Goal: Task Accomplishment & Management: Manage account settings

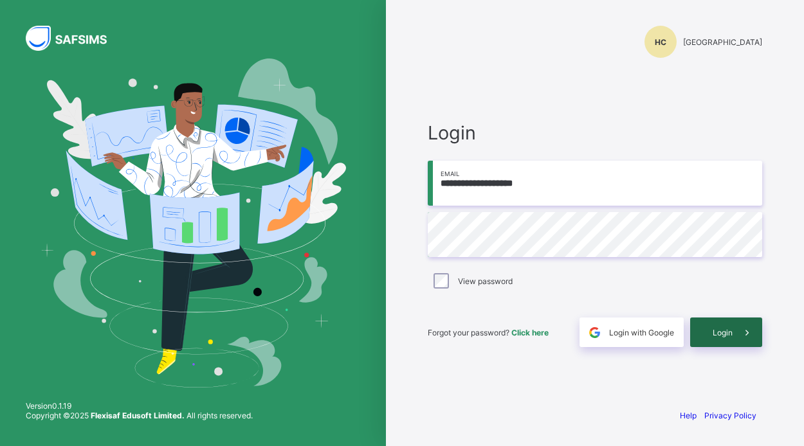
click at [705, 332] on div "Login" at bounding box center [726, 333] width 72 height 30
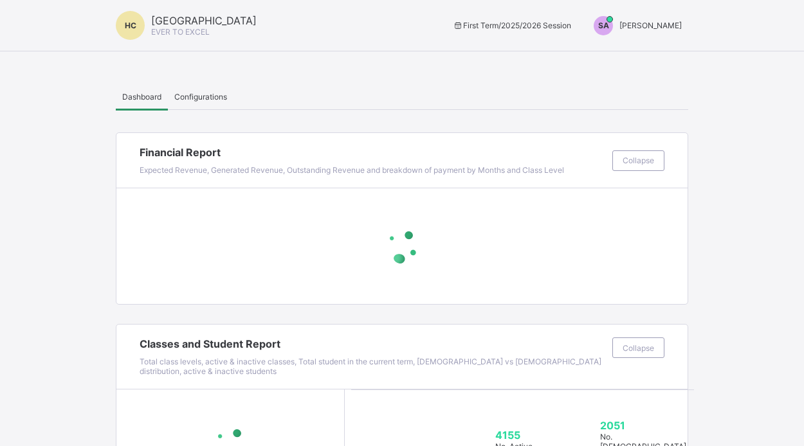
click at [651, 26] on span "SAHEED ABDUL" at bounding box center [650, 26] width 62 height 10
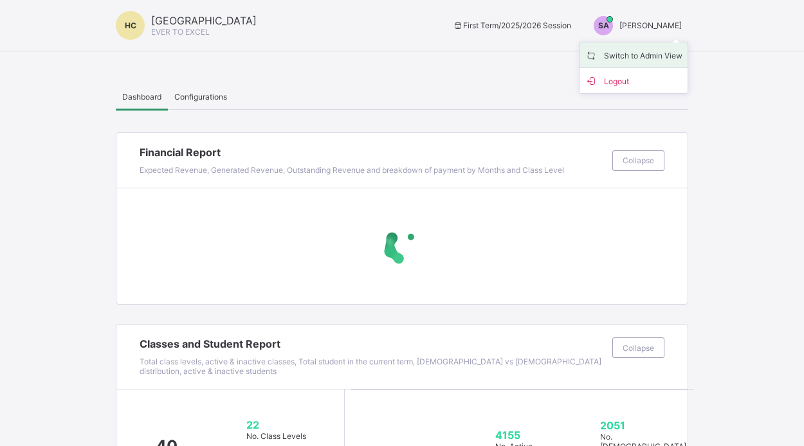
click at [645, 55] on span "Switch to Admin View" at bounding box center [633, 55] width 98 height 15
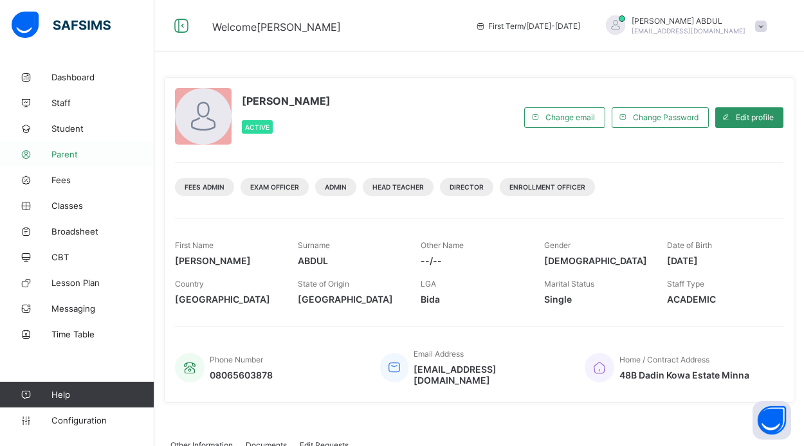
click at [66, 162] on link "Parent" at bounding box center [77, 154] width 154 height 26
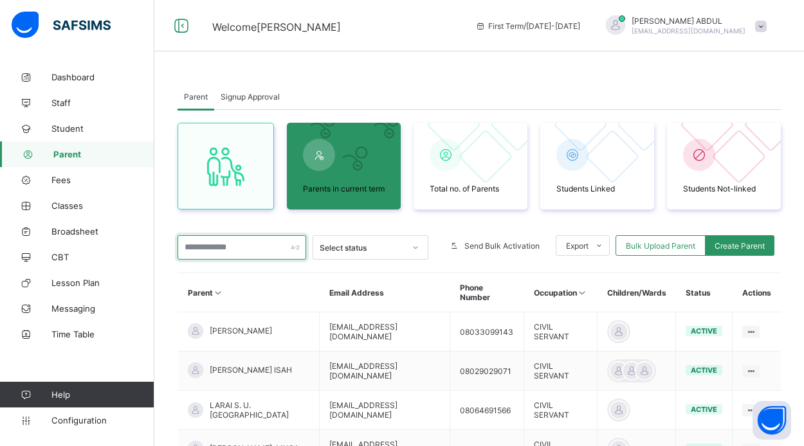
click at [276, 254] on input "text" at bounding box center [241, 247] width 129 height 24
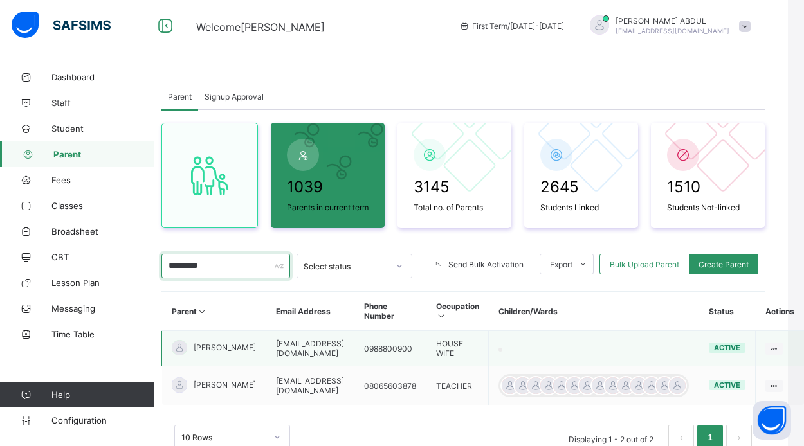
scroll to position [0, 51]
type input "*********"
click at [193, 352] on span "MARYAM MOHAMMED" at bounding box center [224, 348] width 62 height 10
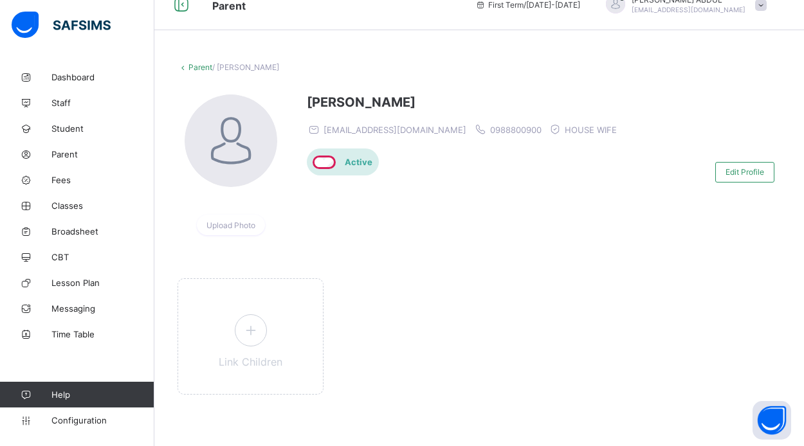
scroll to position [21, 0]
click at [734, 188] on div "Edit Profile" at bounding box center [748, 172] width 66 height 33
click at [732, 173] on span "Edit Profile" at bounding box center [744, 172] width 39 height 10
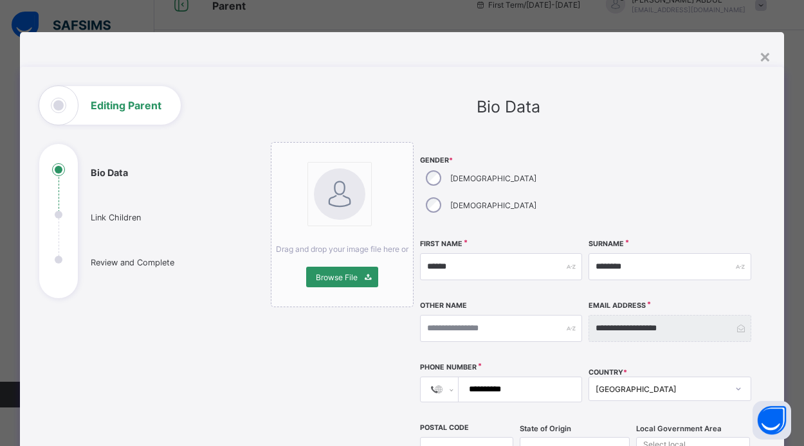
click at [147, 16] on div "**********" at bounding box center [402, 223] width 804 height 446
click at [759, 57] on div "×" at bounding box center [765, 56] width 12 height 22
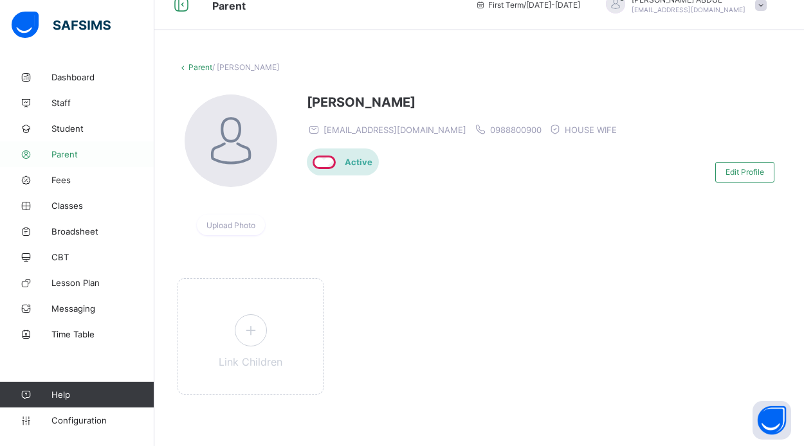
click at [129, 159] on link "Parent" at bounding box center [77, 154] width 154 height 26
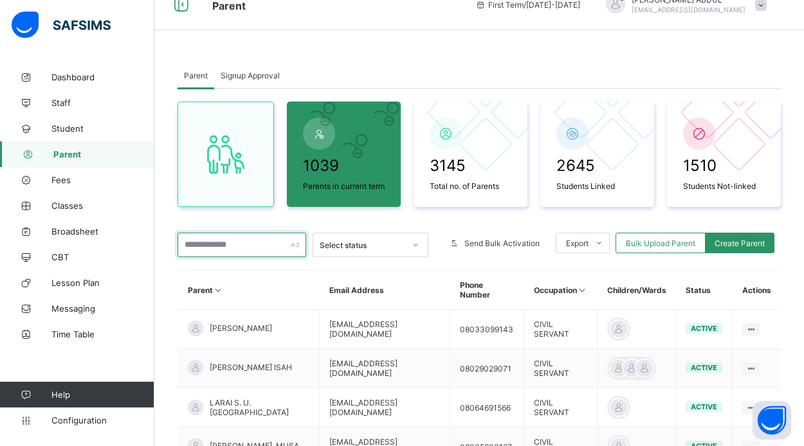
click at [213, 256] on input "text" at bounding box center [241, 245] width 129 height 24
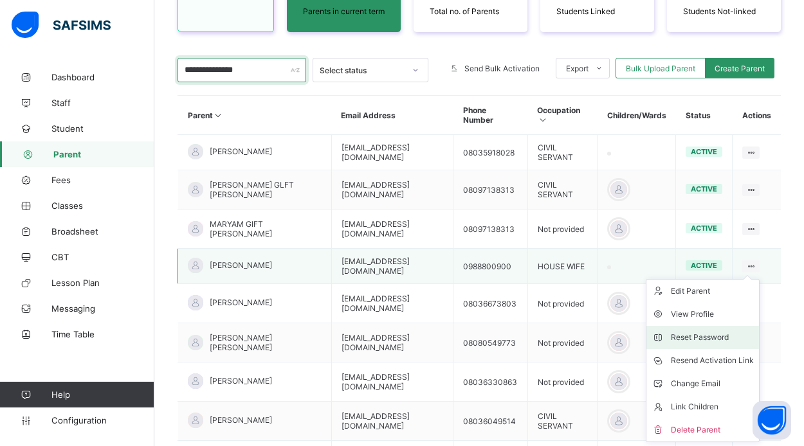
scroll to position [199, 0]
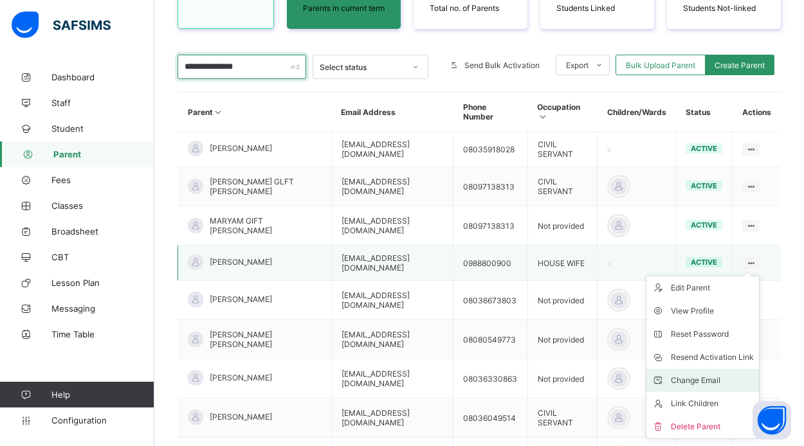
type input "**********"
click at [724, 387] on div "Change Email" at bounding box center [711, 380] width 83 height 13
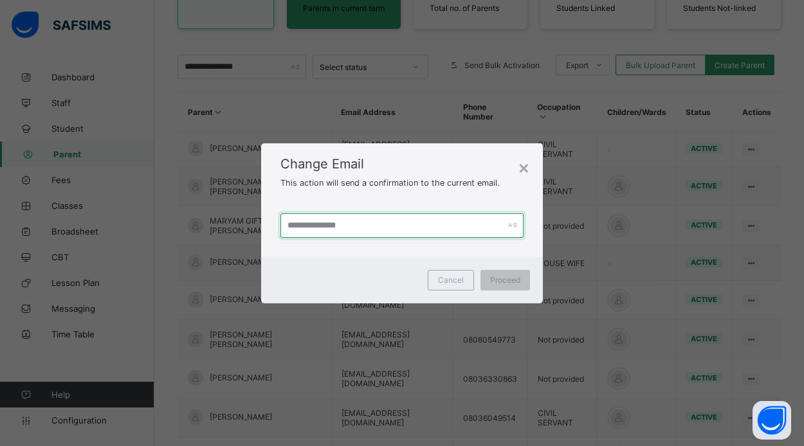
click at [409, 227] on input "text" at bounding box center [401, 225] width 243 height 24
type input "**********"
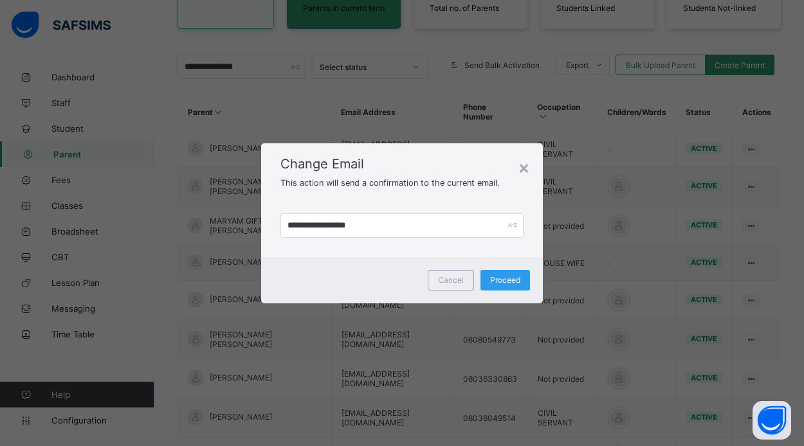
click at [504, 279] on span "Proceed" at bounding box center [505, 280] width 30 height 10
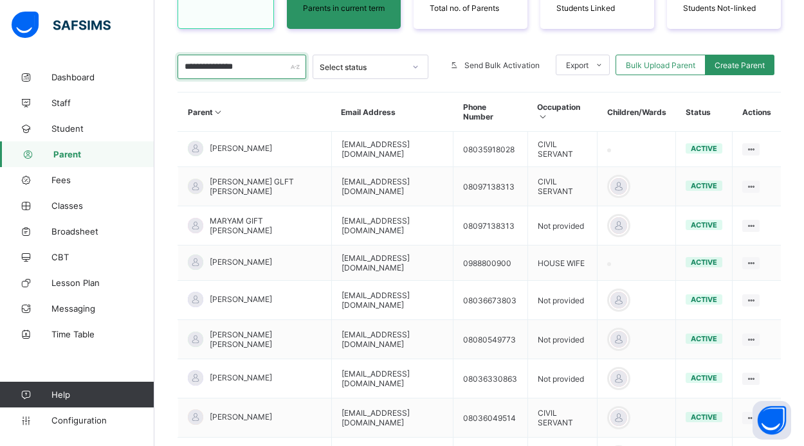
click at [282, 75] on input "**********" at bounding box center [241, 67] width 129 height 24
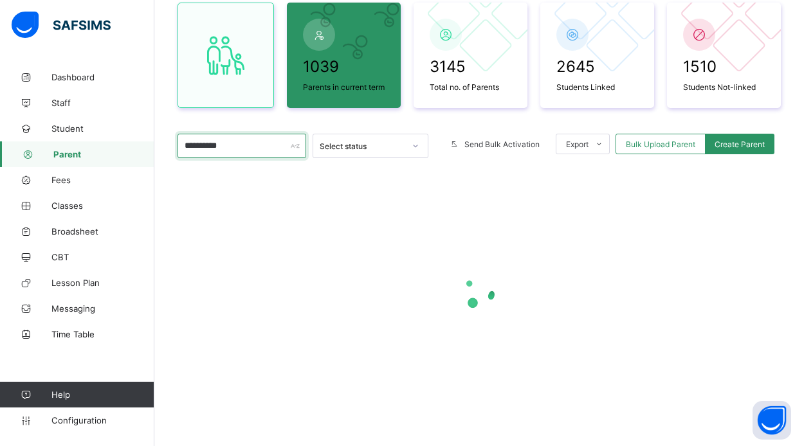
scroll to position [130, 0]
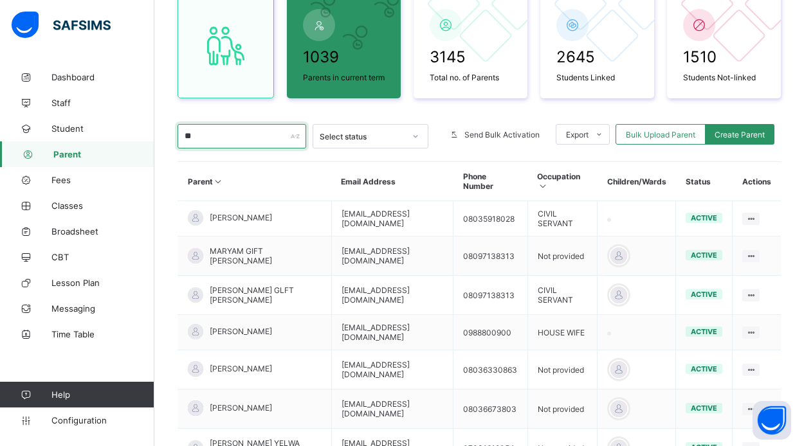
type input "*"
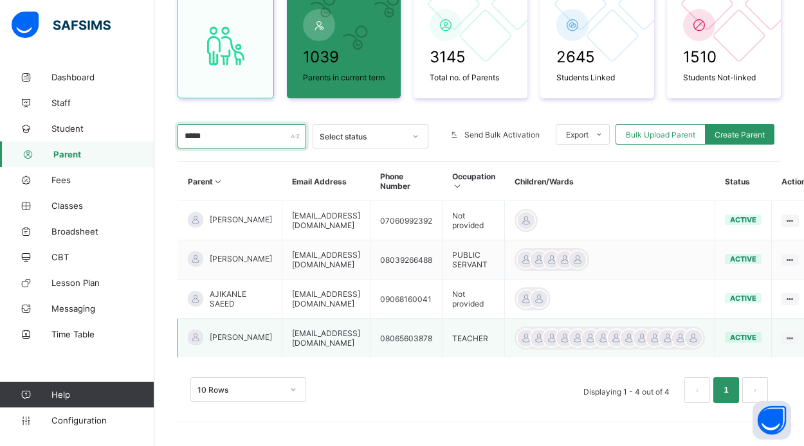
type input "*****"
click at [436, 358] on td "08065603878" at bounding box center [406, 338] width 72 height 39
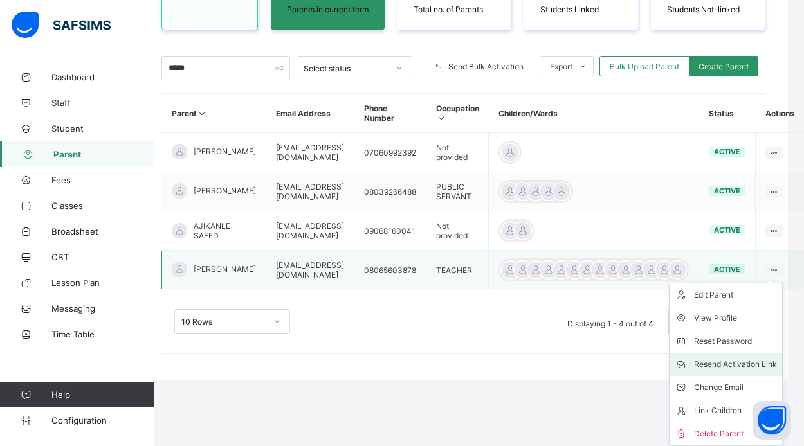
scroll to position [219, 31]
click at [748, 390] on div "Change Email" at bounding box center [735, 387] width 83 height 13
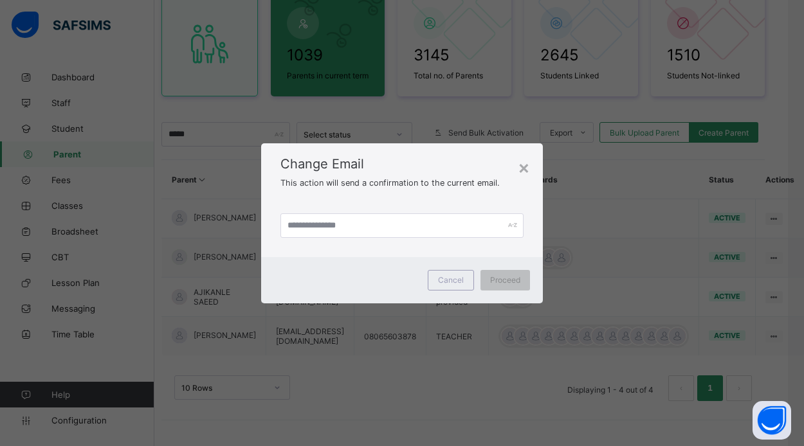
scroll to position [153, 31]
click at [400, 231] on input "text" at bounding box center [401, 225] width 243 height 24
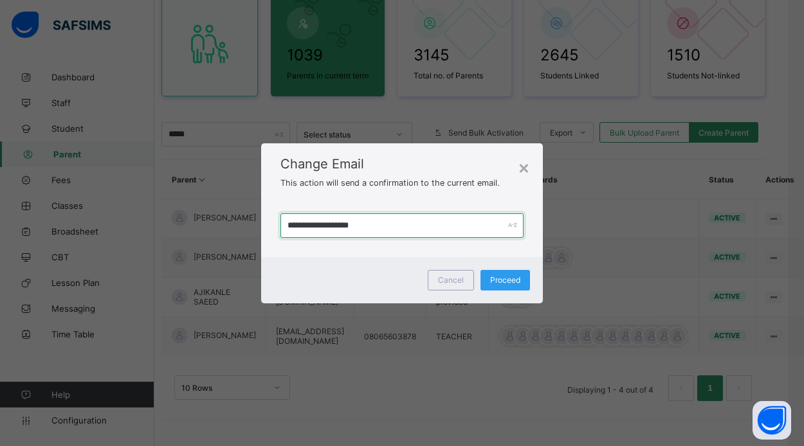
type input "**********"
click at [504, 280] on span "Proceed" at bounding box center [505, 280] width 30 height 10
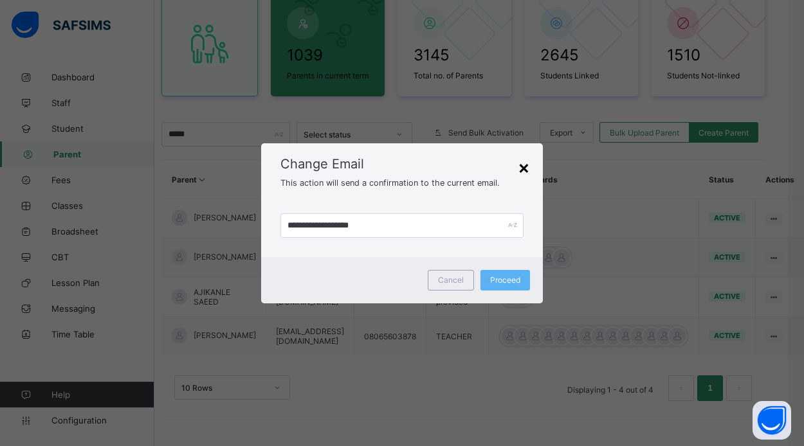
click at [525, 166] on div "×" at bounding box center [523, 167] width 12 height 22
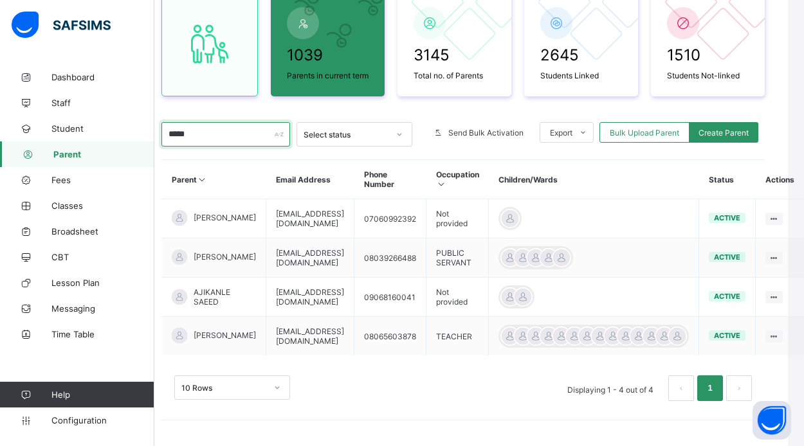
click at [222, 127] on input "*****" at bounding box center [225, 134] width 129 height 24
type input "*"
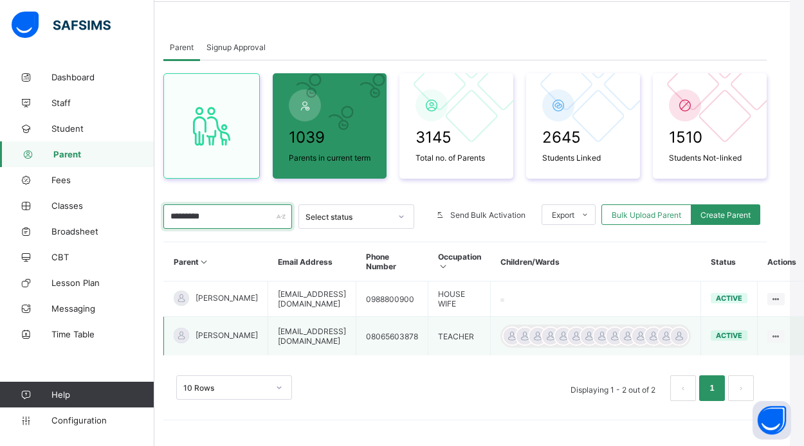
scroll to position [59, 40]
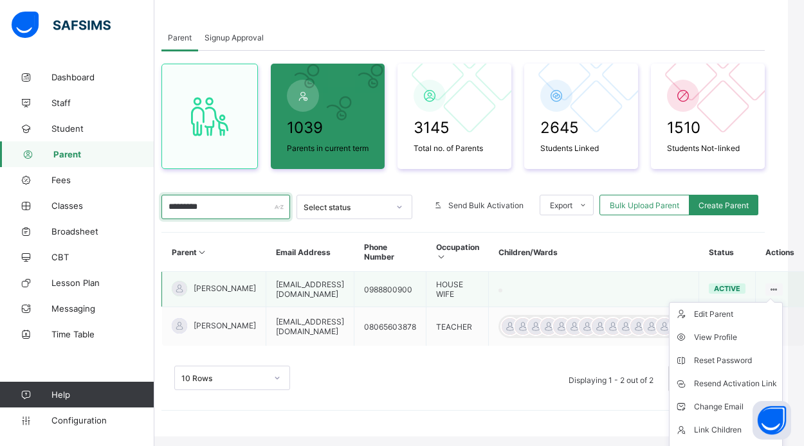
type input "*********"
click at [782, 302] on ul "Edit Parent View Profile Reset Password Resend Activation Link Change Email Lin…" at bounding box center [726, 383] width 114 height 163
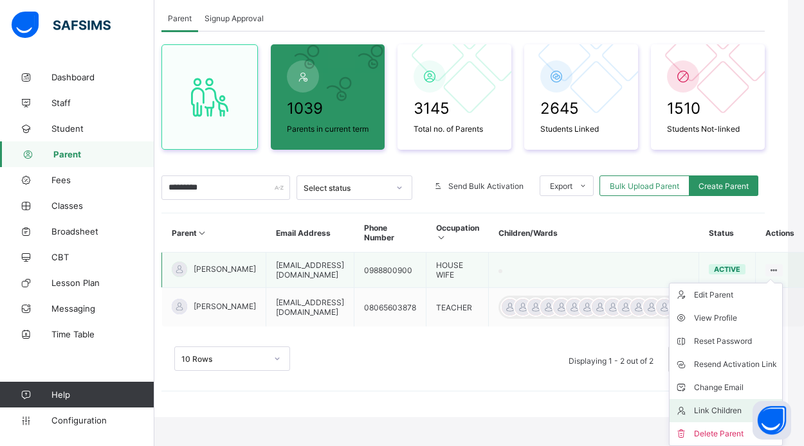
scroll to position [88, 40]
click at [740, 390] on div "Change Email" at bounding box center [735, 387] width 83 height 13
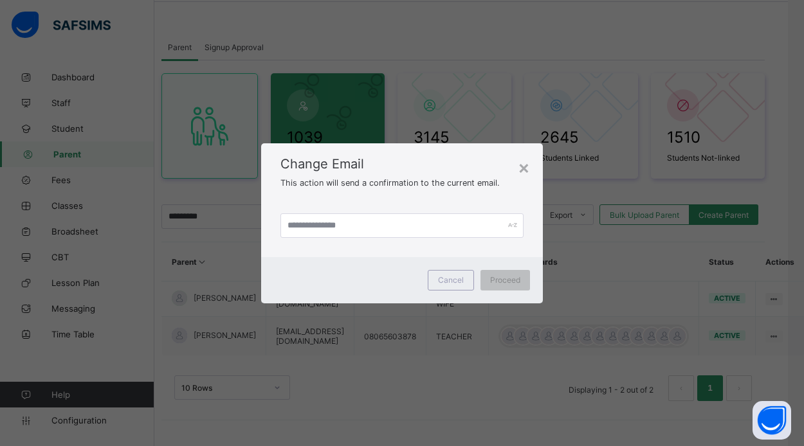
scroll to position [59, 40]
click at [518, 167] on div "×" at bounding box center [523, 167] width 12 height 22
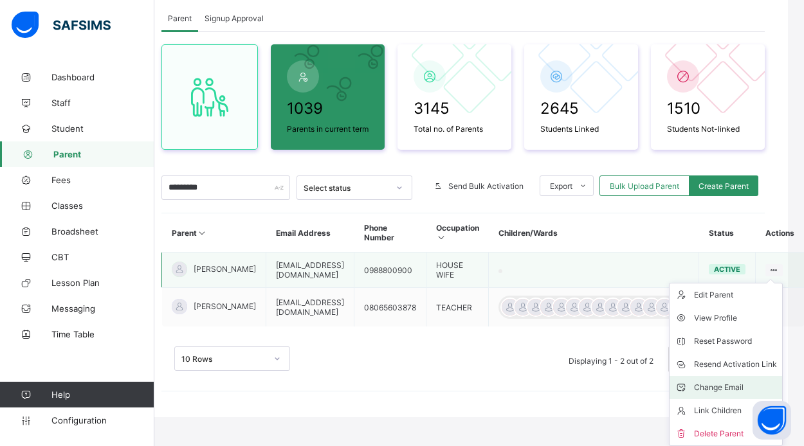
scroll to position [88, 40]
click at [743, 381] on div "Change Email" at bounding box center [735, 387] width 83 height 13
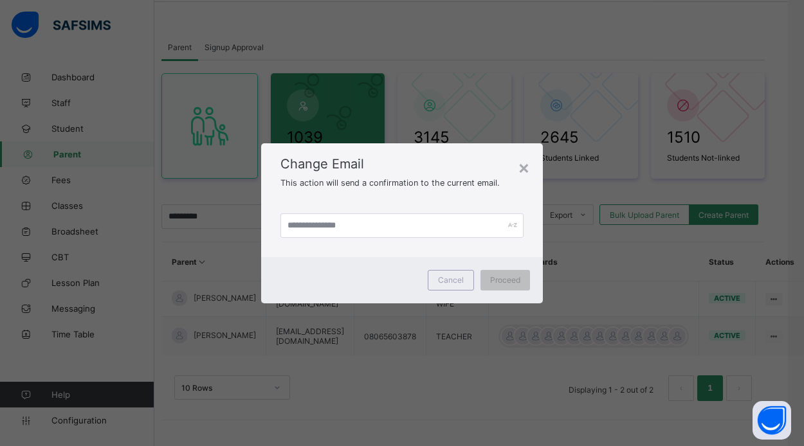
scroll to position [59, 40]
click at [452, 228] on input "text" at bounding box center [401, 225] width 243 height 24
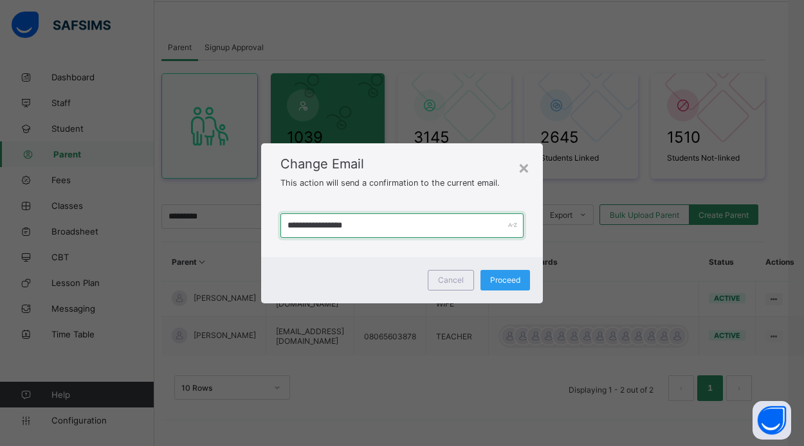
type input "**********"
click at [513, 288] on div "Proceed" at bounding box center [504, 280] width 49 height 21
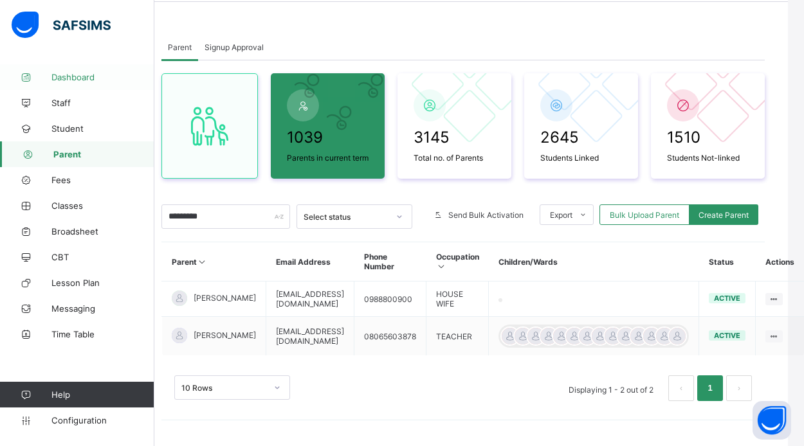
click at [80, 77] on span "Dashboard" at bounding box center [102, 77] width 103 height 10
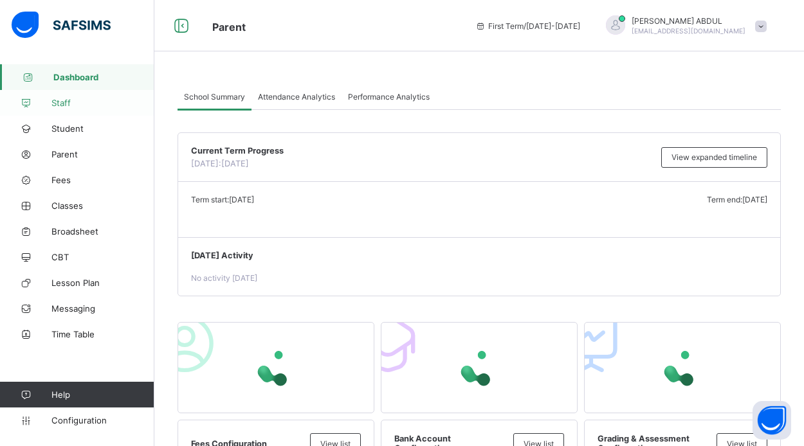
click at [73, 106] on span "Staff" at bounding box center [102, 103] width 103 height 10
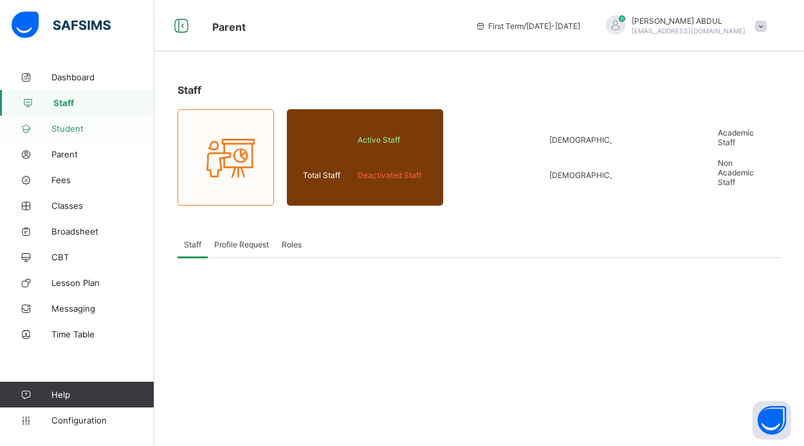
click at [75, 126] on span "Student" at bounding box center [102, 128] width 103 height 10
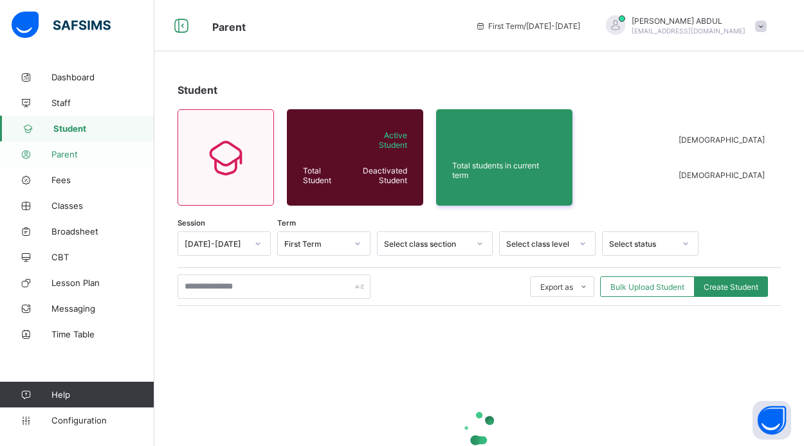
click at [75, 156] on span "Parent" at bounding box center [102, 154] width 103 height 10
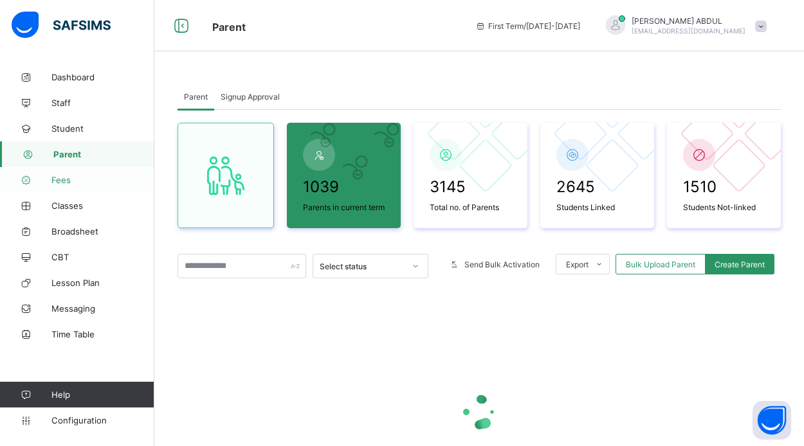
click at [73, 182] on span "Fees" at bounding box center [102, 180] width 103 height 10
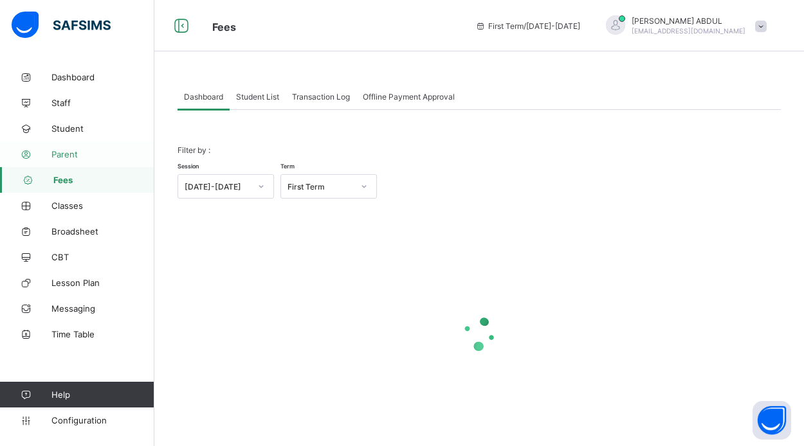
click at [72, 148] on link "Parent" at bounding box center [77, 154] width 154 height 26
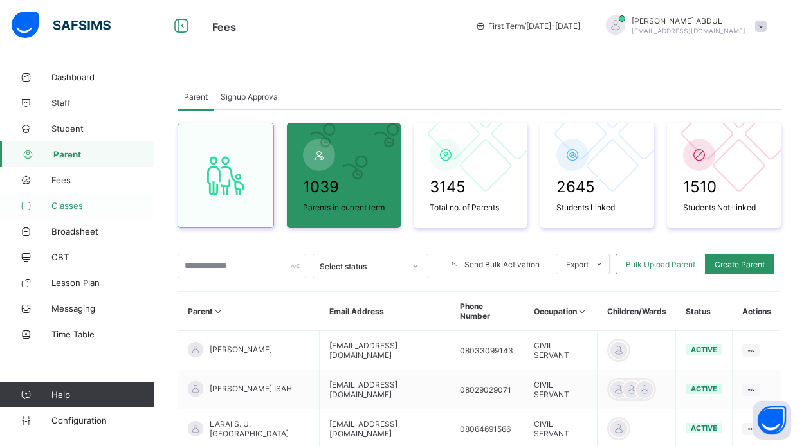
click at [84, 204] on span "Classes" at bounding box center [102, 206] width 103 height 10
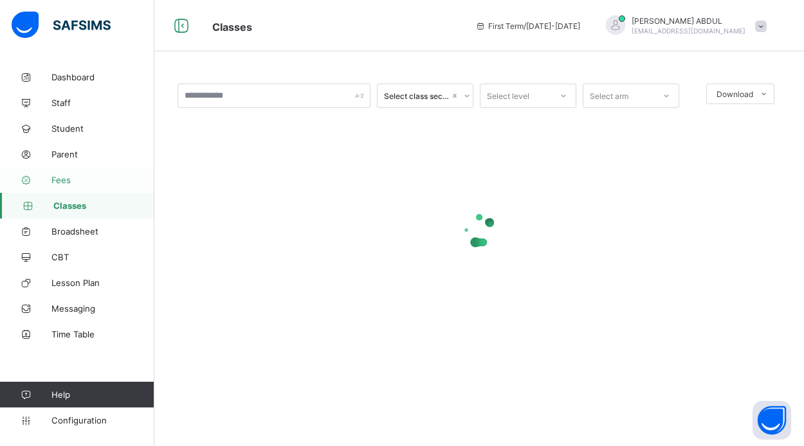
click at [75, 176] on span "Fees" at bounding box center [102, 180] width 103 height 10
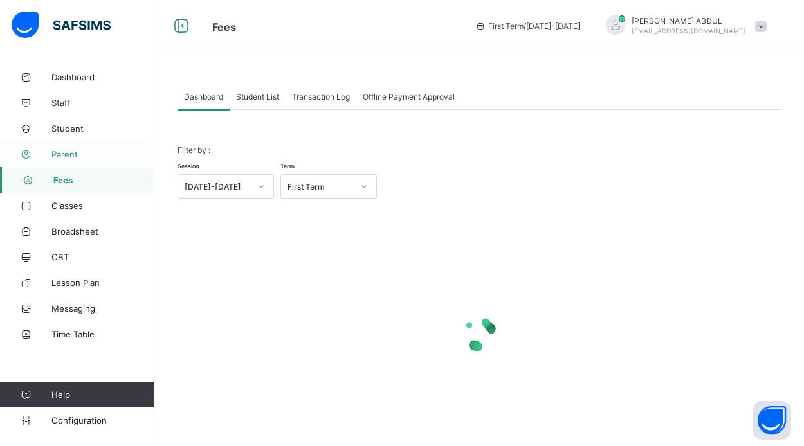
click at [75, 155] on span "Parent" at bounding box center [102, 154] width 103 height 10
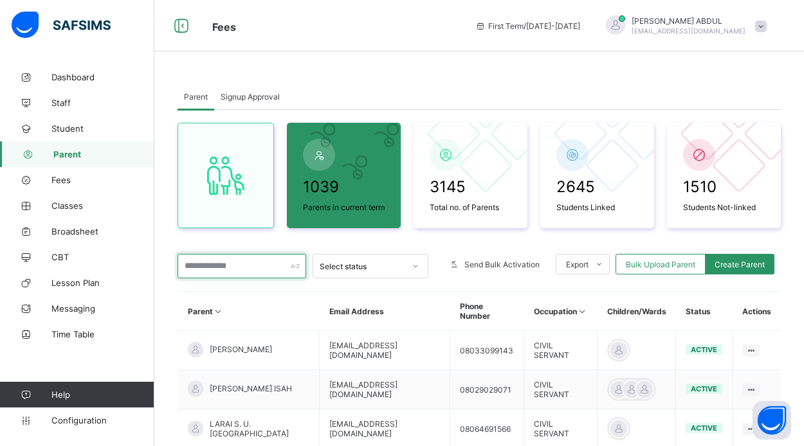
click at [249, 277] on input "text" at bounding box center [241, 266] width 129 height 24
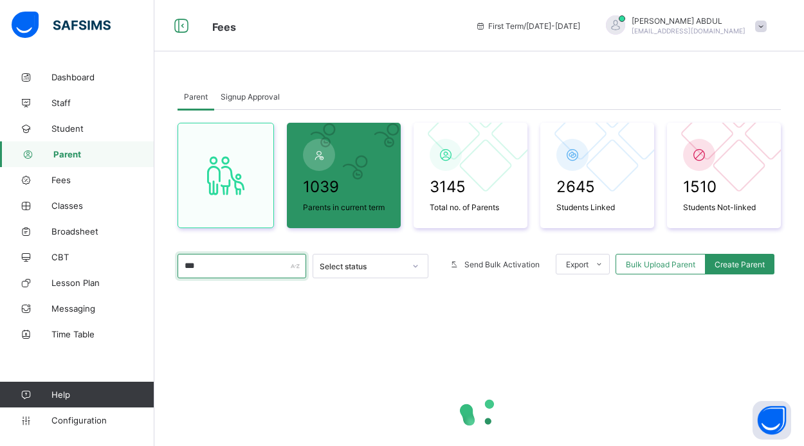
click at [249, 277] on input "***" at bounding box center [241, 266] width 129 height 24
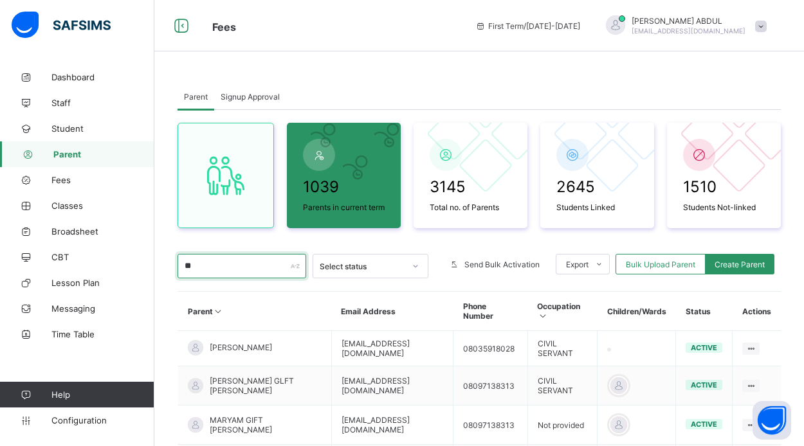
type input "*"
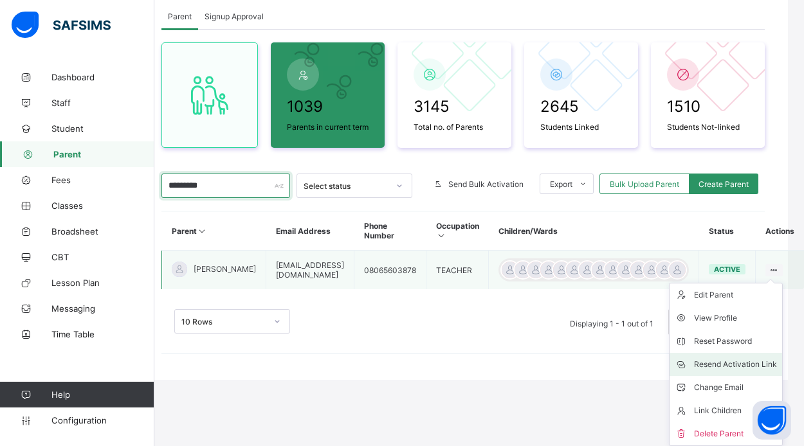
scroll to position [90, 18]
type input "*********"
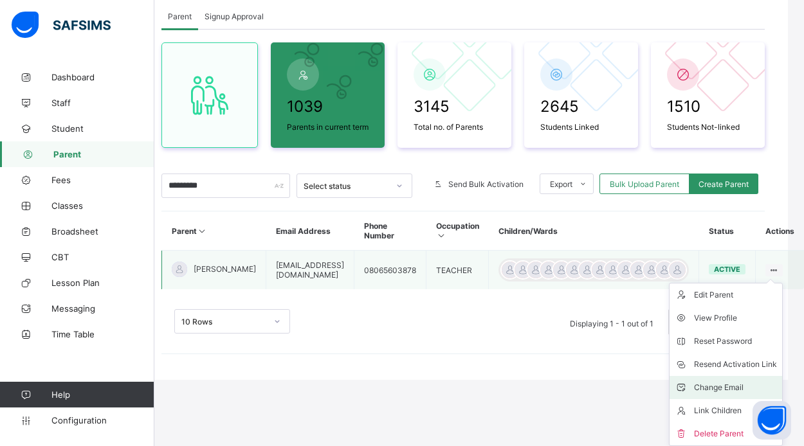
click at [759, 390] on div "Change Email" at bounding box center [735, 387] width 83 height 13
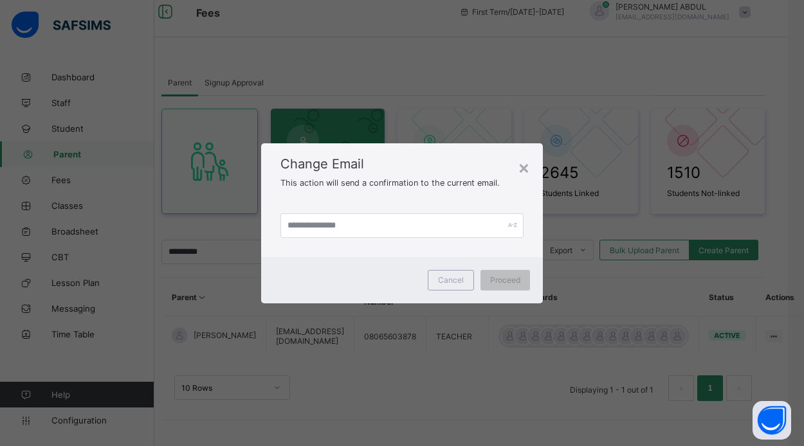
scroll to position [24, 18]
click at [420, 229] on input "text" at bounding box center [401, 225] width 243 height 24
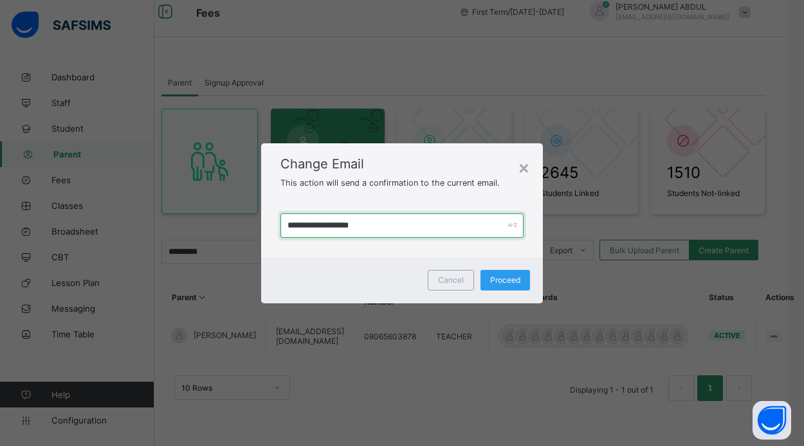
type input "**********"
click at [516, 282] on span "Proceed" at bounding box center [505, 280] width 30 height 10
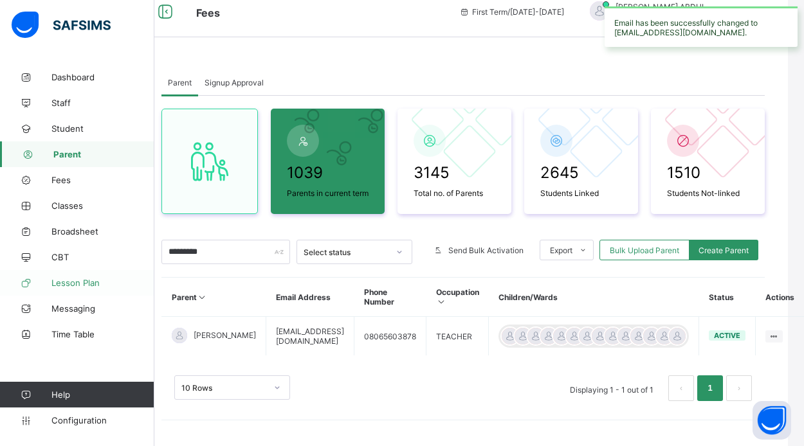
click at [76, 285] on span "Lesson Plan" at bounding box center [102, 283] width 103 height 10
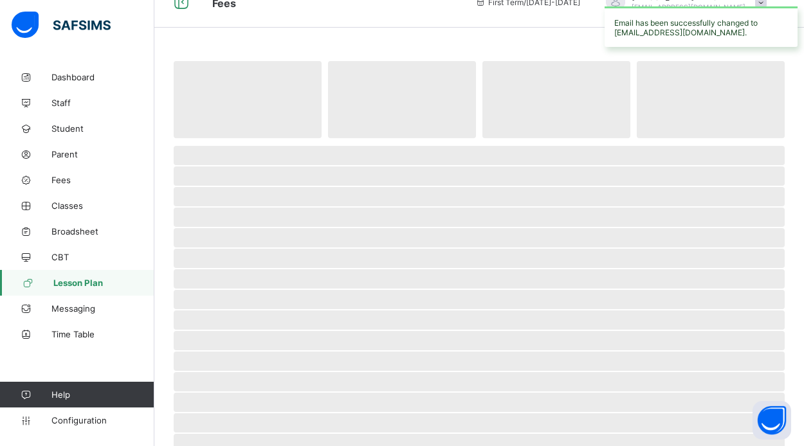
scroll to position [24, 0]
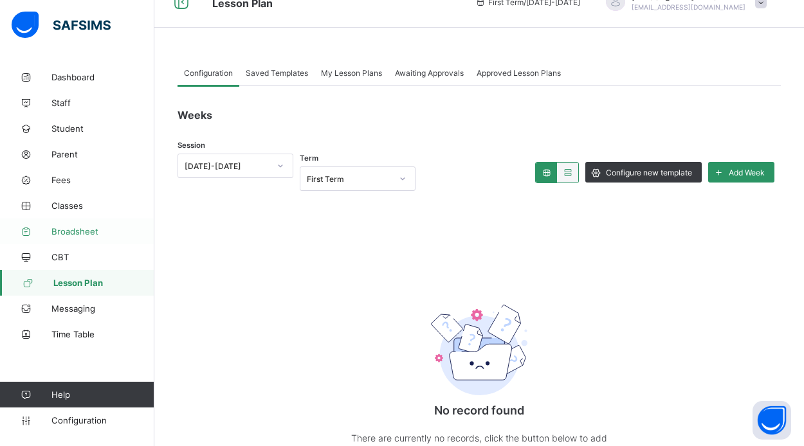
click at [78, 230] on span "Broadsheet" at bounding box center [102, 231] width 103 height 10
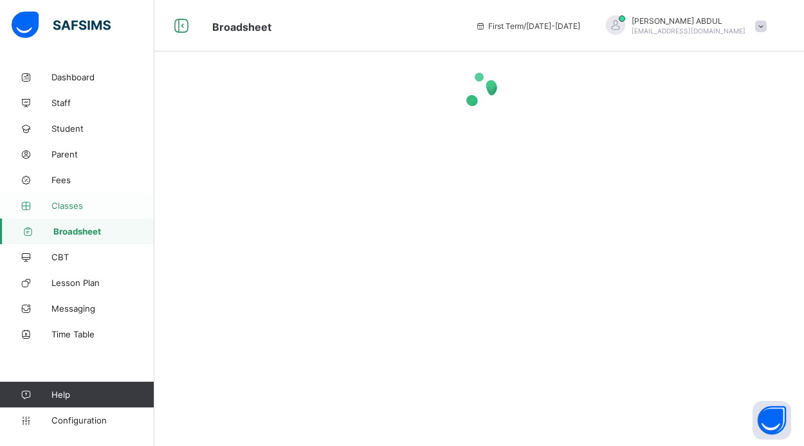
click at [73, 203] on span "Classes" at bounding box center [102, 206] width 103 height 10
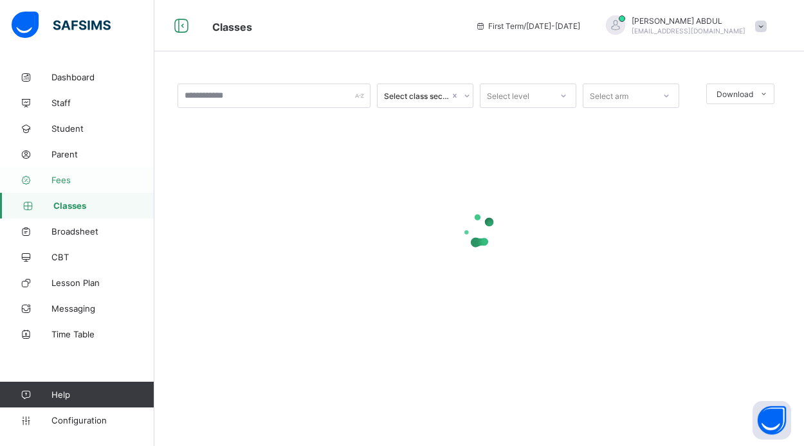
click at [66, 171] on link "Fees" at bounding box center [77, 180] width 154 height 26
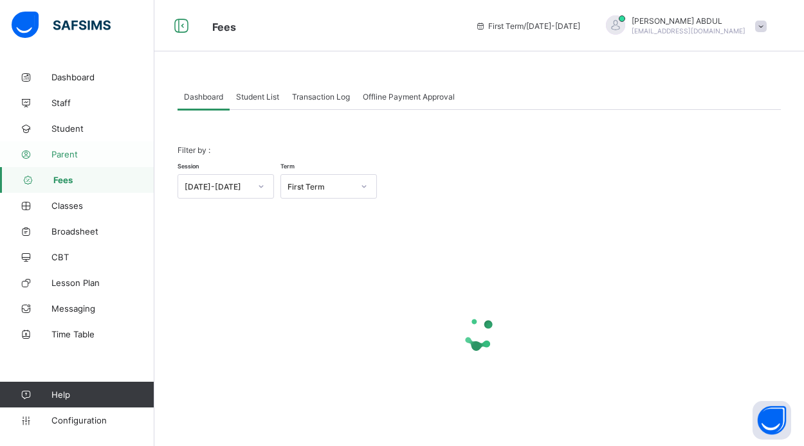
click at [66, 157] on span "Parent" at bounding box center [102, 154] width 103 height 10
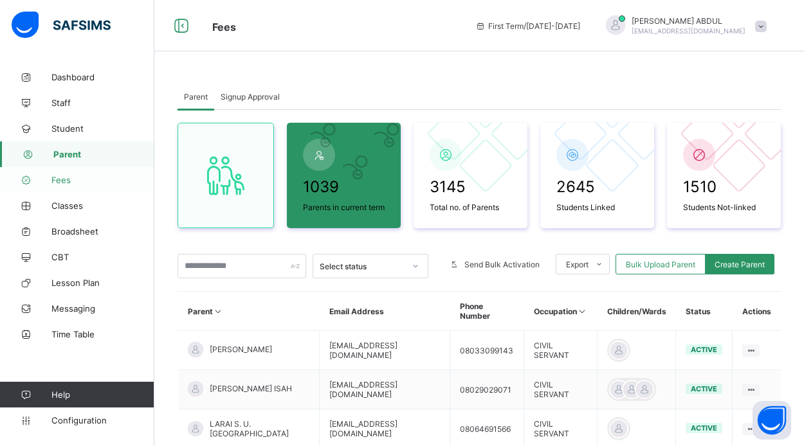
click at [92, 180] on span "Fees" at bounding box center [102, 180] width 103 height 10
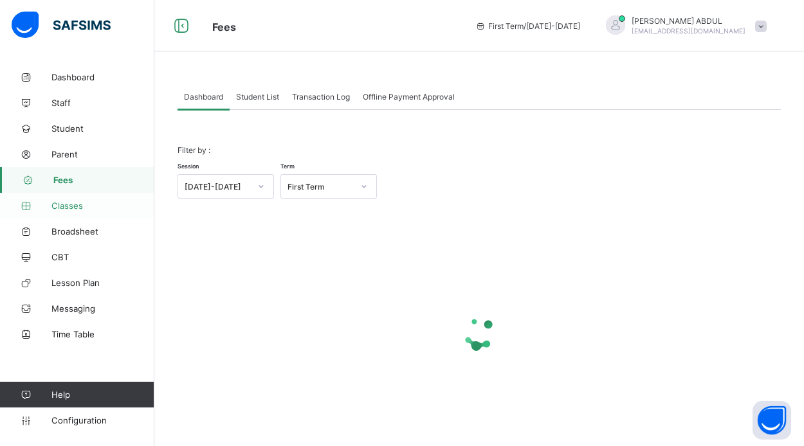
click at [94, 208] on span "Classes" at bounding box center [102, 206] width 103 height 10
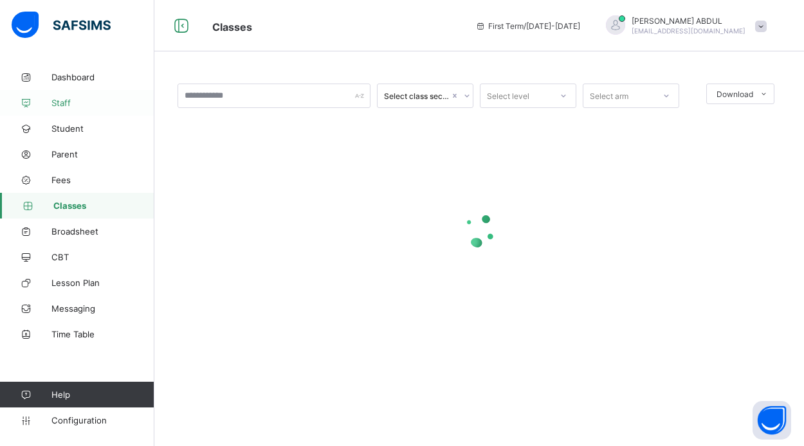
click at [66, 103] on span "Staff" at bounding box center [102, 103] width 103 height 10
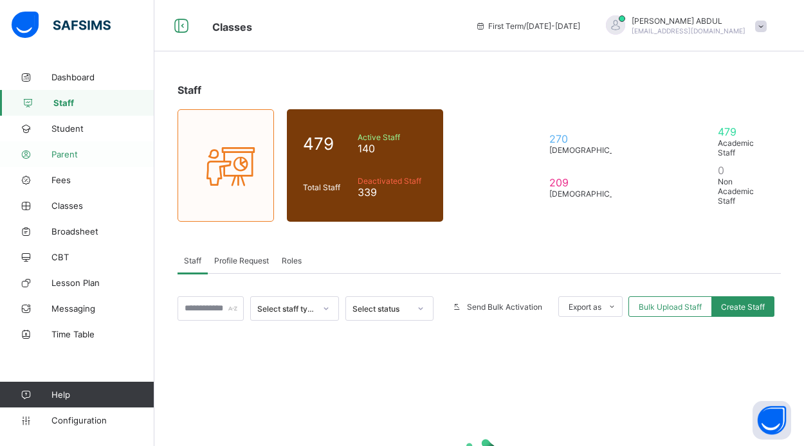
click at [75, 156] on span "Parent" at bounding box center [102, 154] width 103 height 10
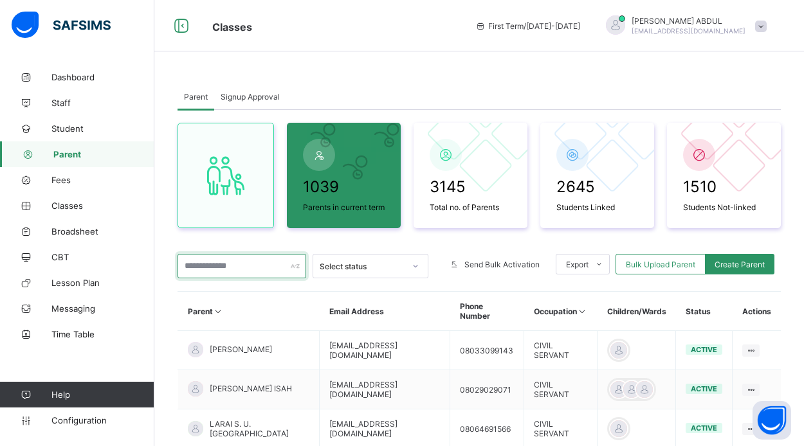
click at [228, 274] on input "text" at bounding box center [241, 266] width 129 height 24
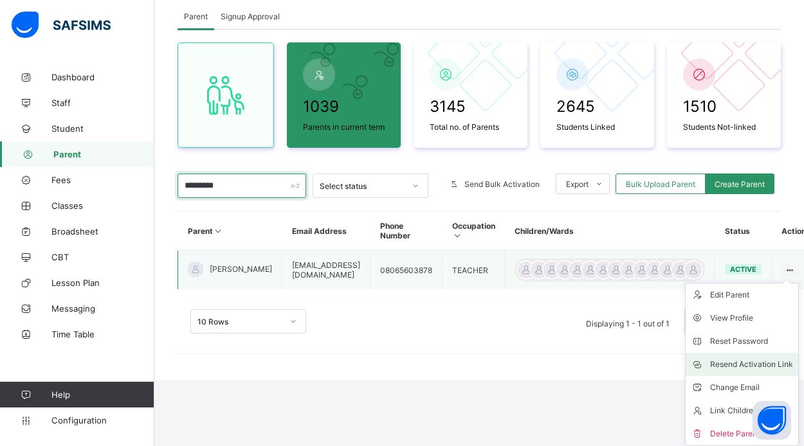
scroll to position [90, 0]
type input "*********"
click at [764, 363] on div "Resend Activation Link" at bounding box center [751, 364] width 83 height 13
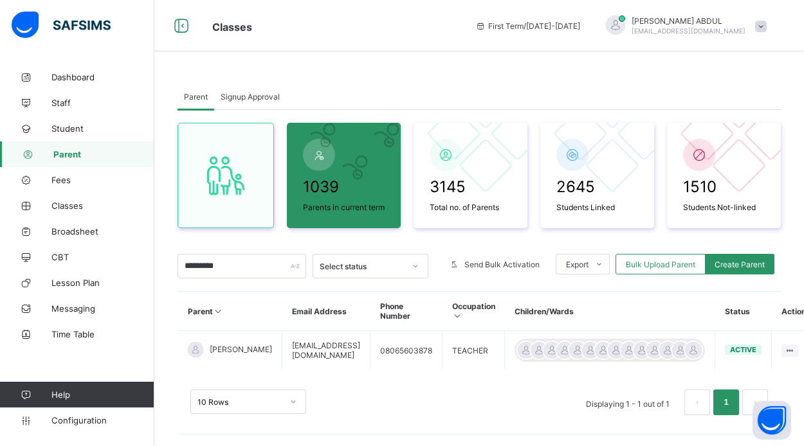
scroll to position [0, 0]
click at [703, 24] on span "SAHEED ABDUL" at bounding box center [688, 21] width 114 height 10
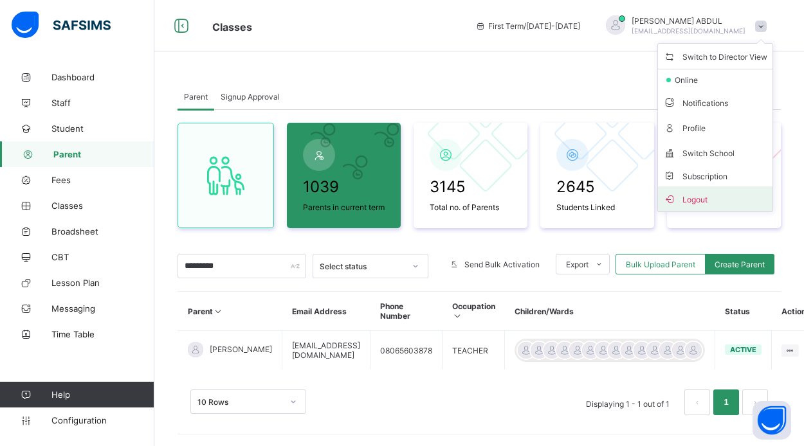
click at [702, 199] on span "Logout" at bounding box center [715, 199] width 104 height 15
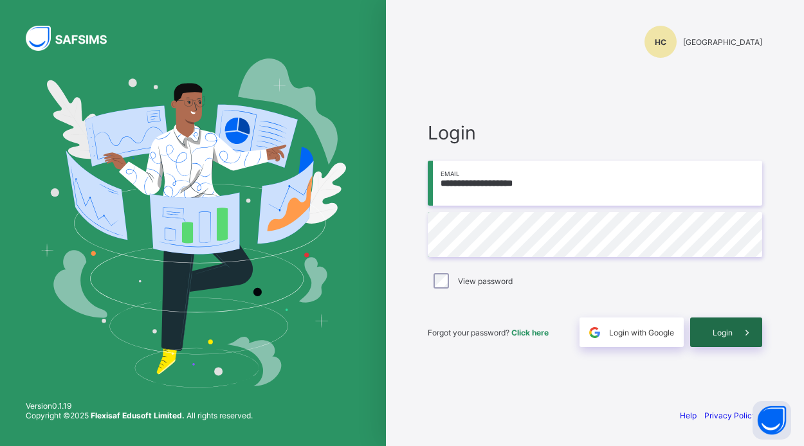
click at [722, 341] on div "Login" at bounding box center [726, 333] width 72 height 30
click at [699, 330] on div "Login" at bounding box center [726, 333] width 72 height 30
click at [719, 328] on span "Login" at bounding box center [722, 333] width 20 height 10
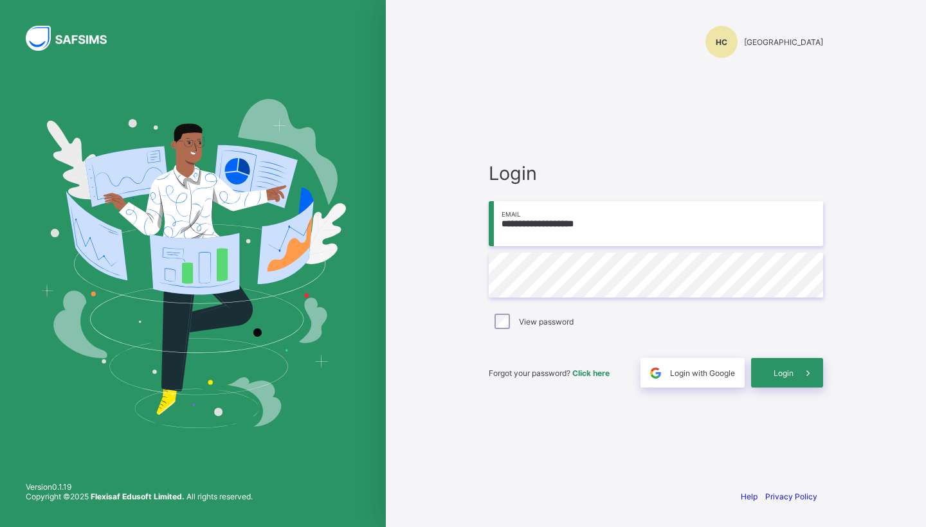
click at [777, 372] on span "Login" at bounding box center [783, 373] width 20 height 10
click at [779, 370] on span "Login" at bounding box center [783, 373] width 20 height 10
click at [774, 375] on span "Login" at bounding box center [783, 373] width 20 height 10
click at [786, 381] on div "Login" at bounding box center [787, 373] width 72 height 30
